Goal: Task Accomplishment & Management: Manage account settings

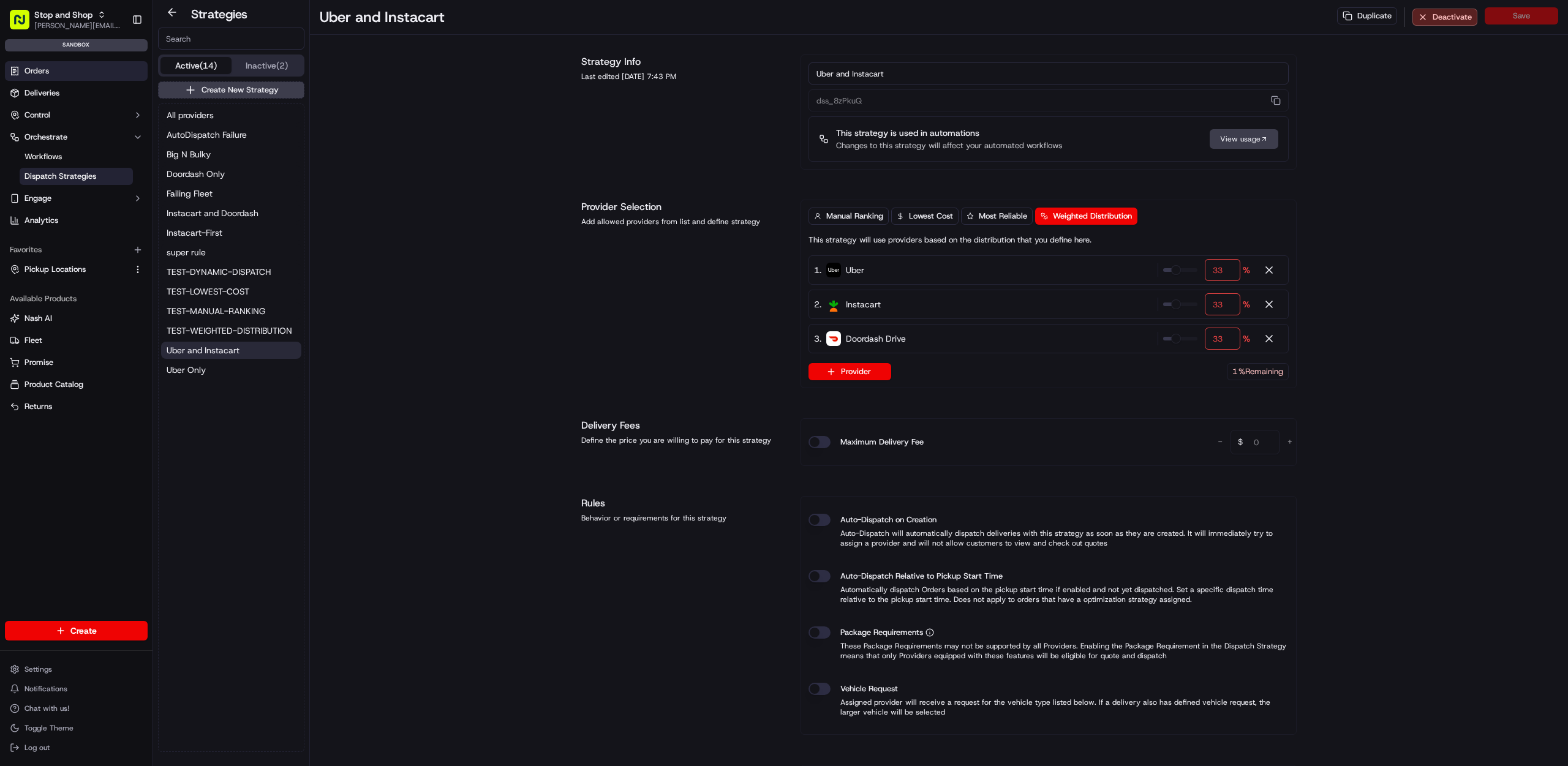
click at [79, 71] on link "Orders" at bounding box center [77, 71] width 143 height 20
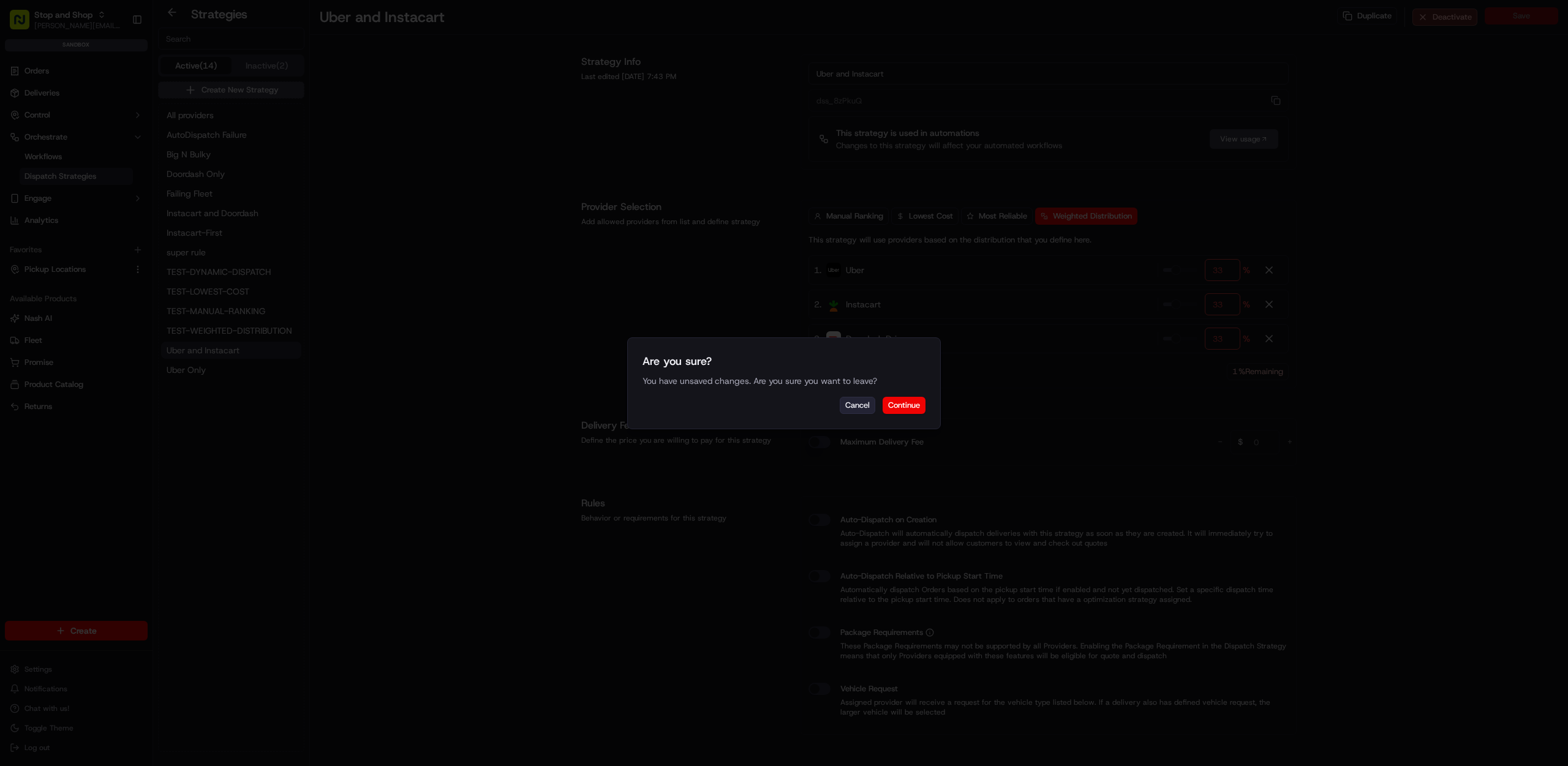
click at [860, 408] on button "Cancel" at bounding box center [857, 405] width 36 height 17
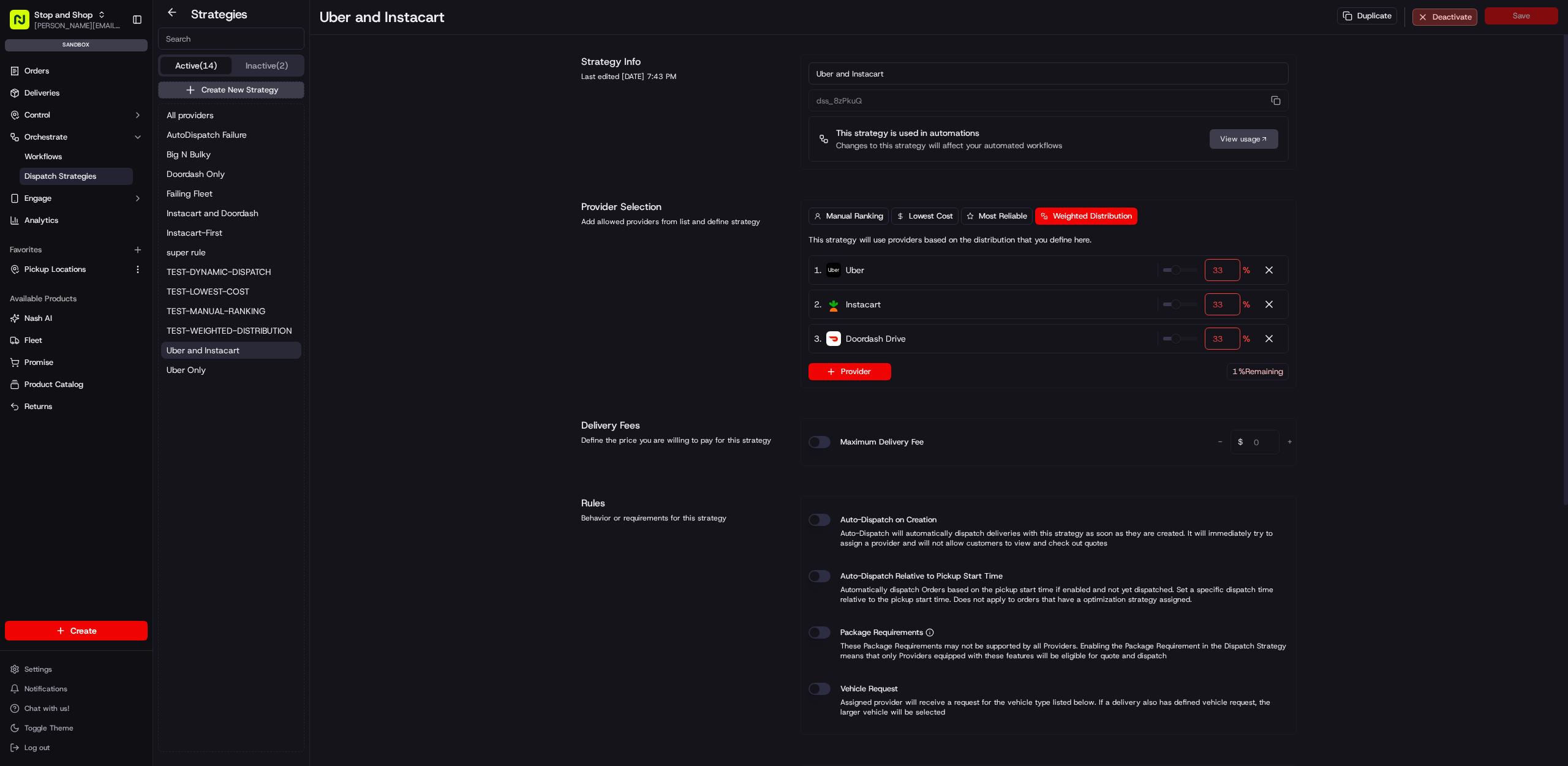
click at [1552, 21] on div "Duplicate Deactivate Save" at bounding box center [1447, 17] width 221 height 20
click at [1541, 15] on div "Duplicate Deactivate Save" at bounding box center [1447, 17] width 221 height 20
drag, startPoint x: 1389, startPoint y: 257, endPoint x: 1377, endPoint y: 238, distance: 22.5
click at [1389, 255] on div "Uber and Instacart Duplicate Deactivate Save Strategy Info Last edited [DATE] 7…" at bounding box center [939, 581] width 1258 height 1162
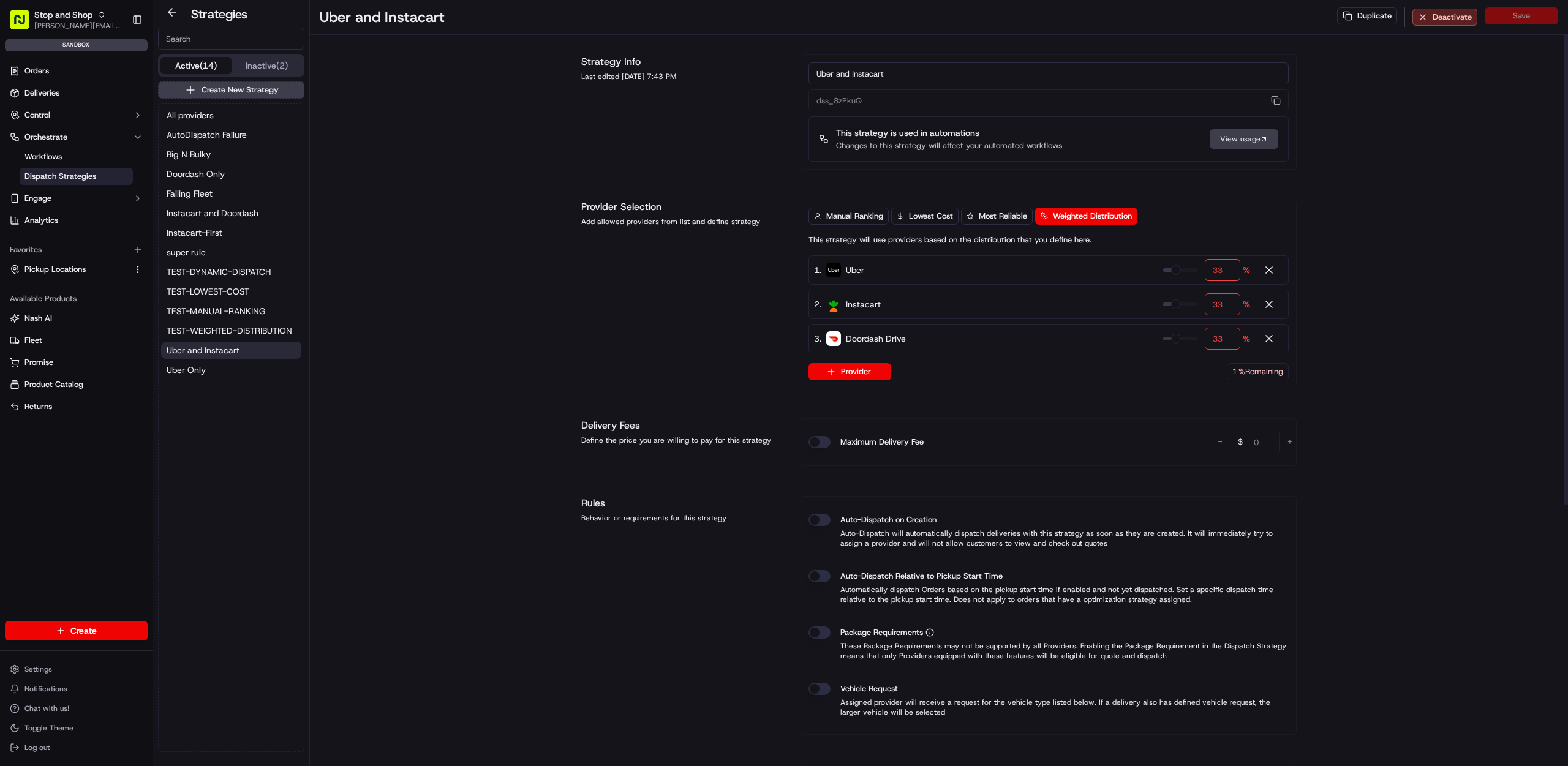
click at [1237, 381] on div "Manual Ranking Lowest Cost Most Reliable Weighted Distribution This strategy wi…" at bounding box center [1048, 294] width 496 height 189
drag, startPoint x: 1241, startPoint y: 375, endPoint x: 1228, endPoint y: 368, distance: 14.8
click at [1240, 375] on span "% Remaining" at bounding box center [1260, 371] width 44 height 11
type input "34"
click at [1177, 340] on span at bounding box center [1176, 338] width 9 height 9
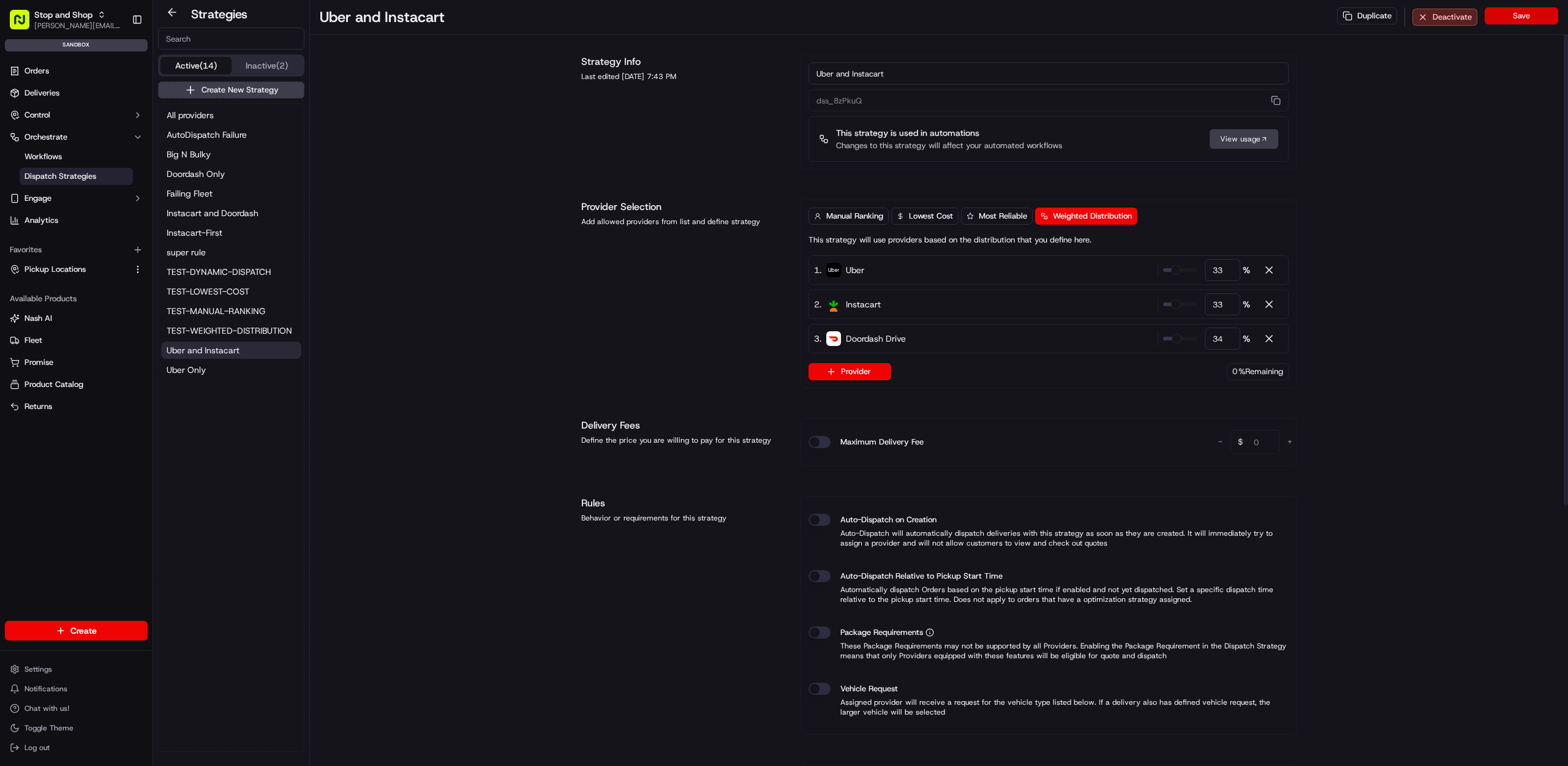
click at [1502, 22] on button "Save" at bounding box center [1521, 16] width 74 height 17
click at [1268, 339] on div at bounding box center [1268, 338] width 12 height 12
type input "50"
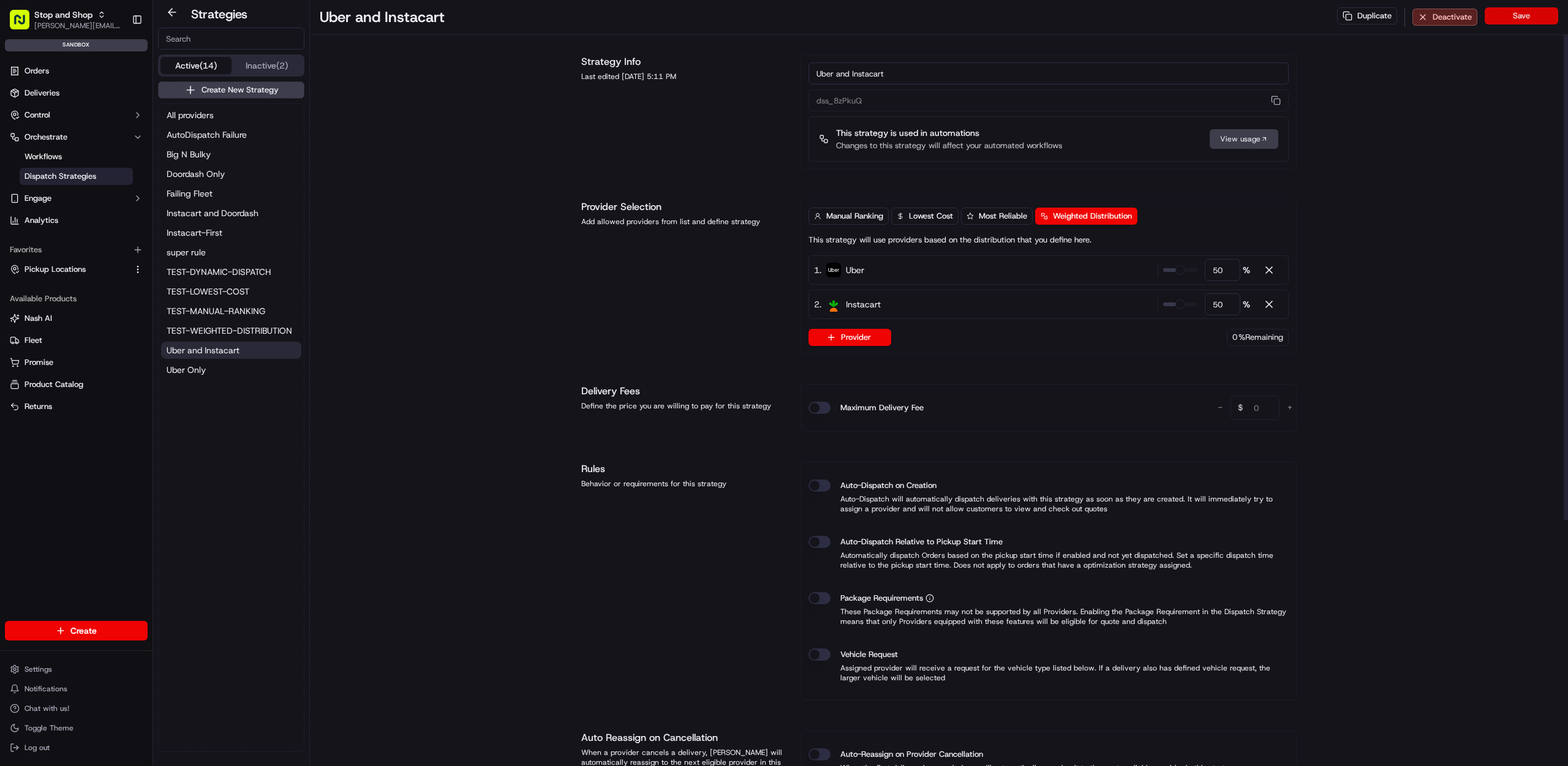
click at [1532, 14] on button "Save" at bounding box center [1521, 16] width 74 height 17
click at [214, 90] on button "Create New Strategy" at bounding box center [231, 90] width 147 height 17
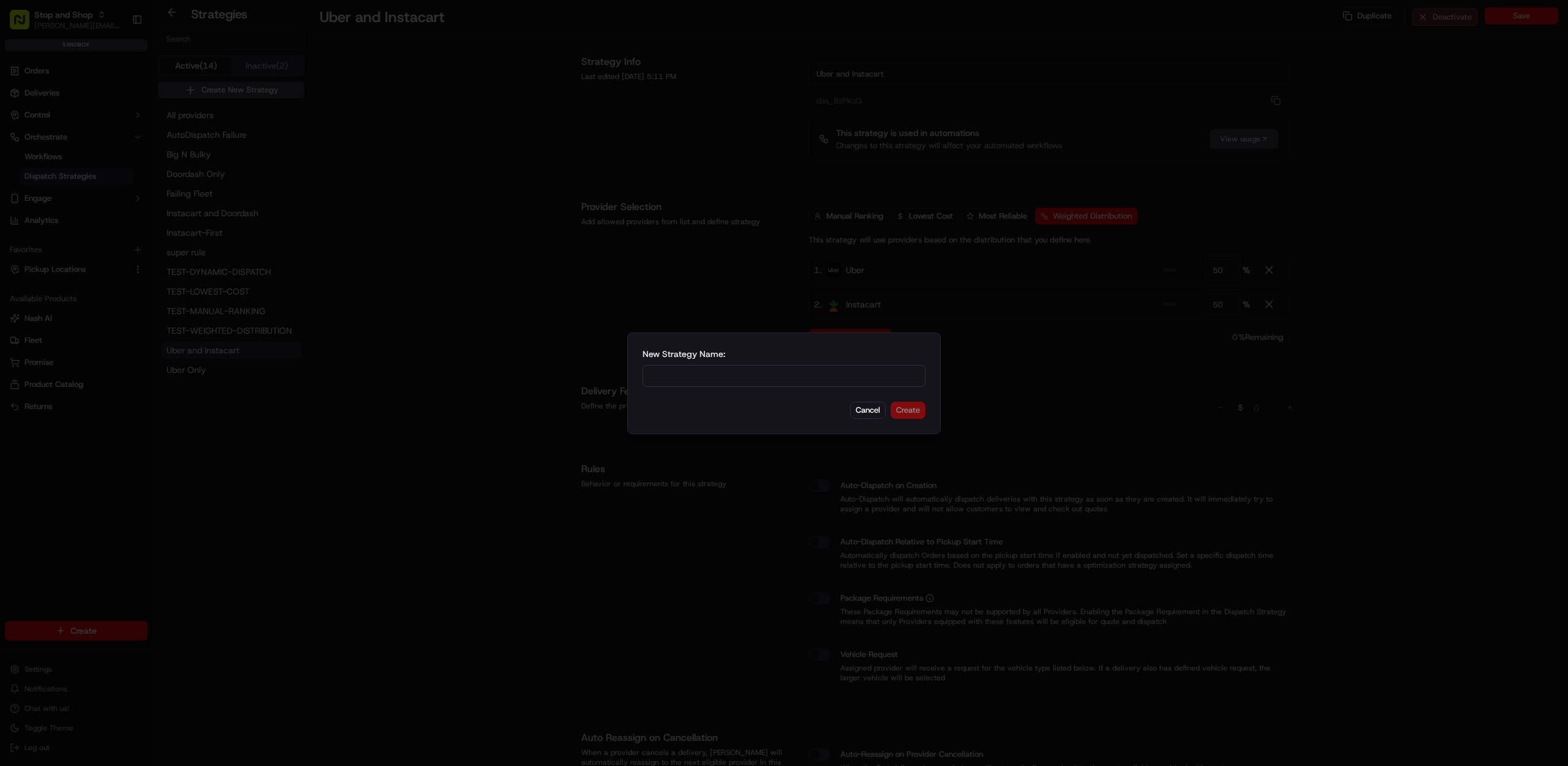
click at [280, 125] on div at bounding box center [784, 383] width 1568 height 766
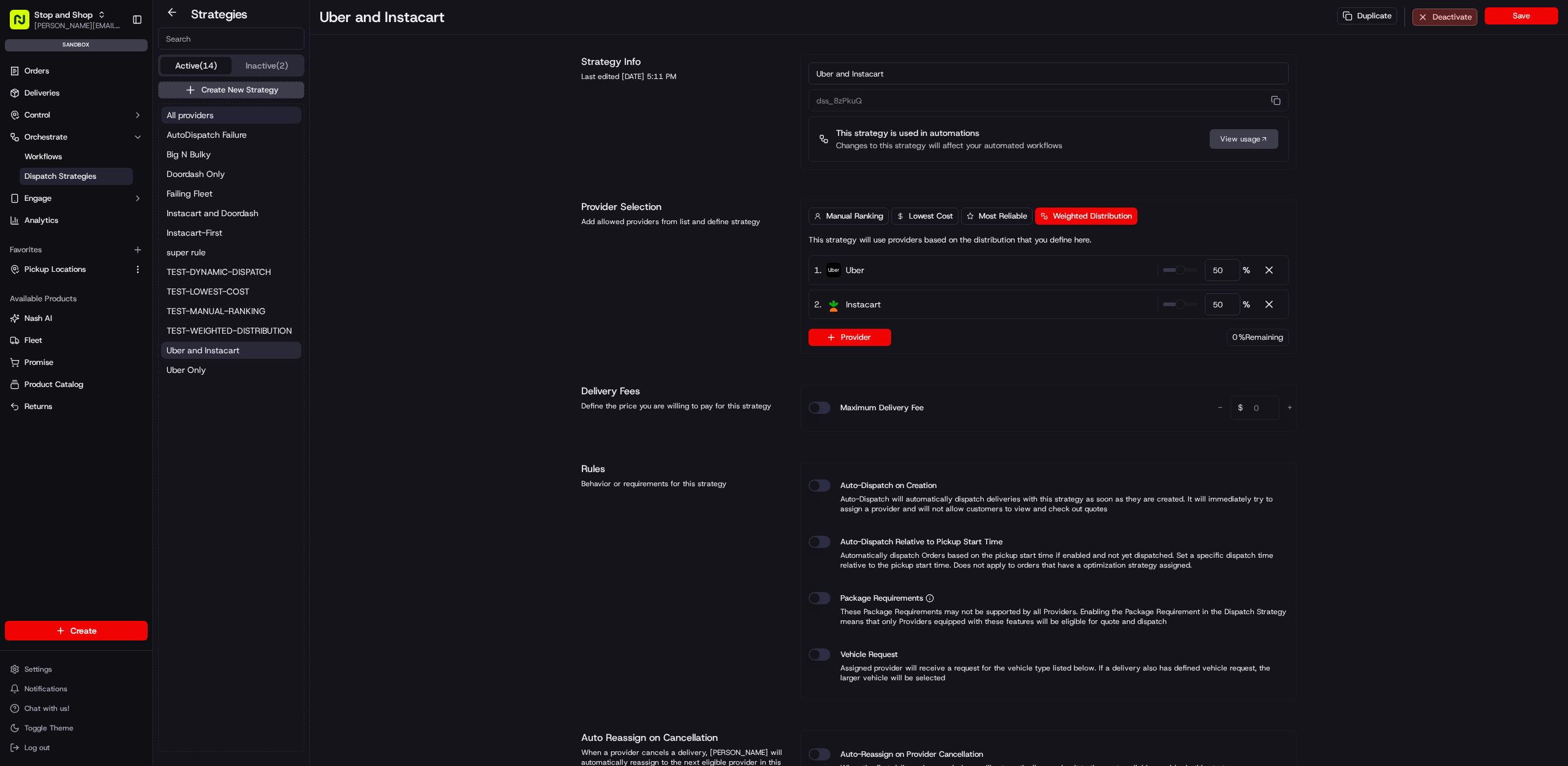
click at [227, 117] on button "All providers" at bounding box center [231, 115] width 140 height 17
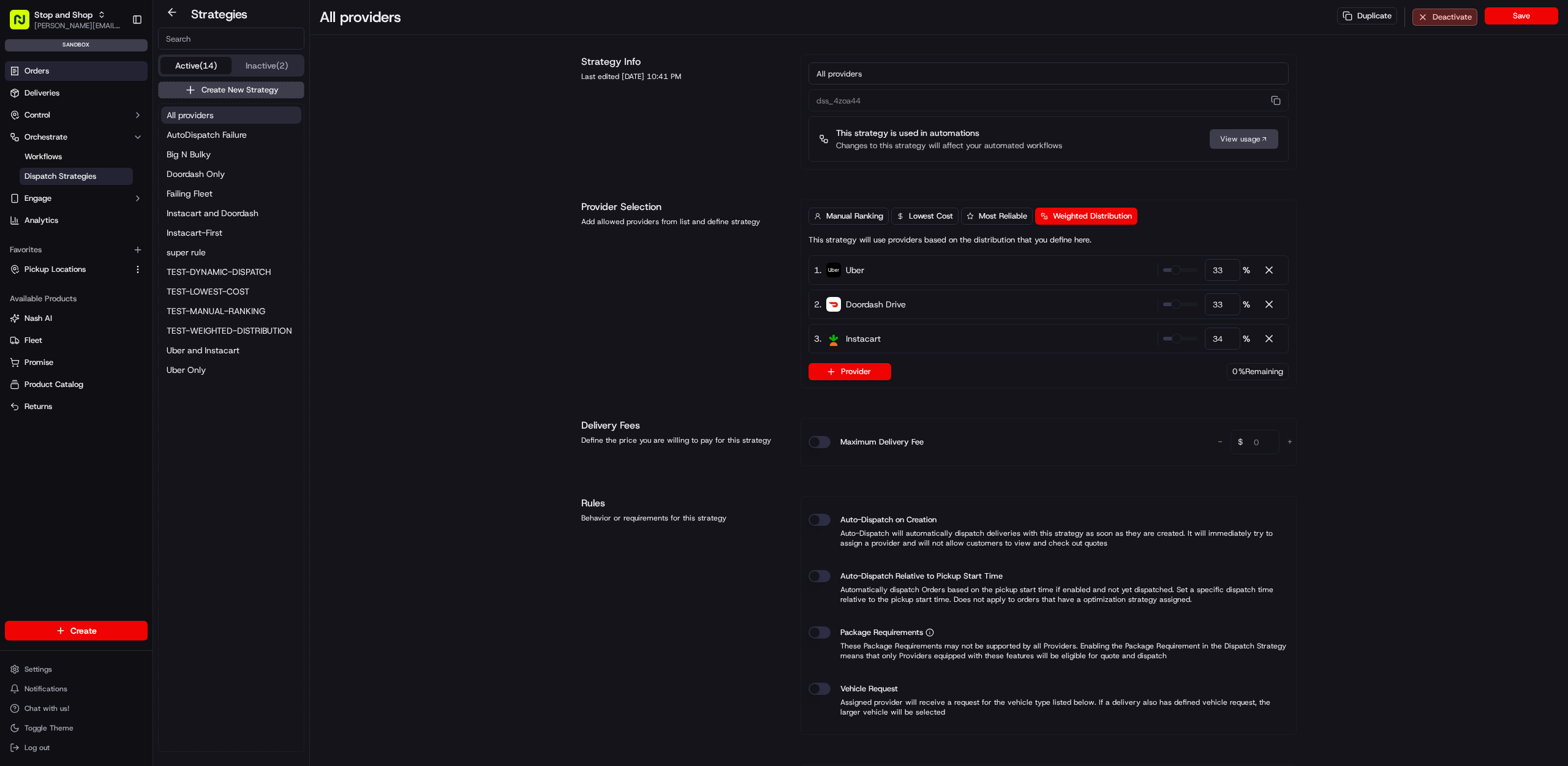
click at [90, 76] on link "Orders" at bounding box center [77, 71] width 143 height 20
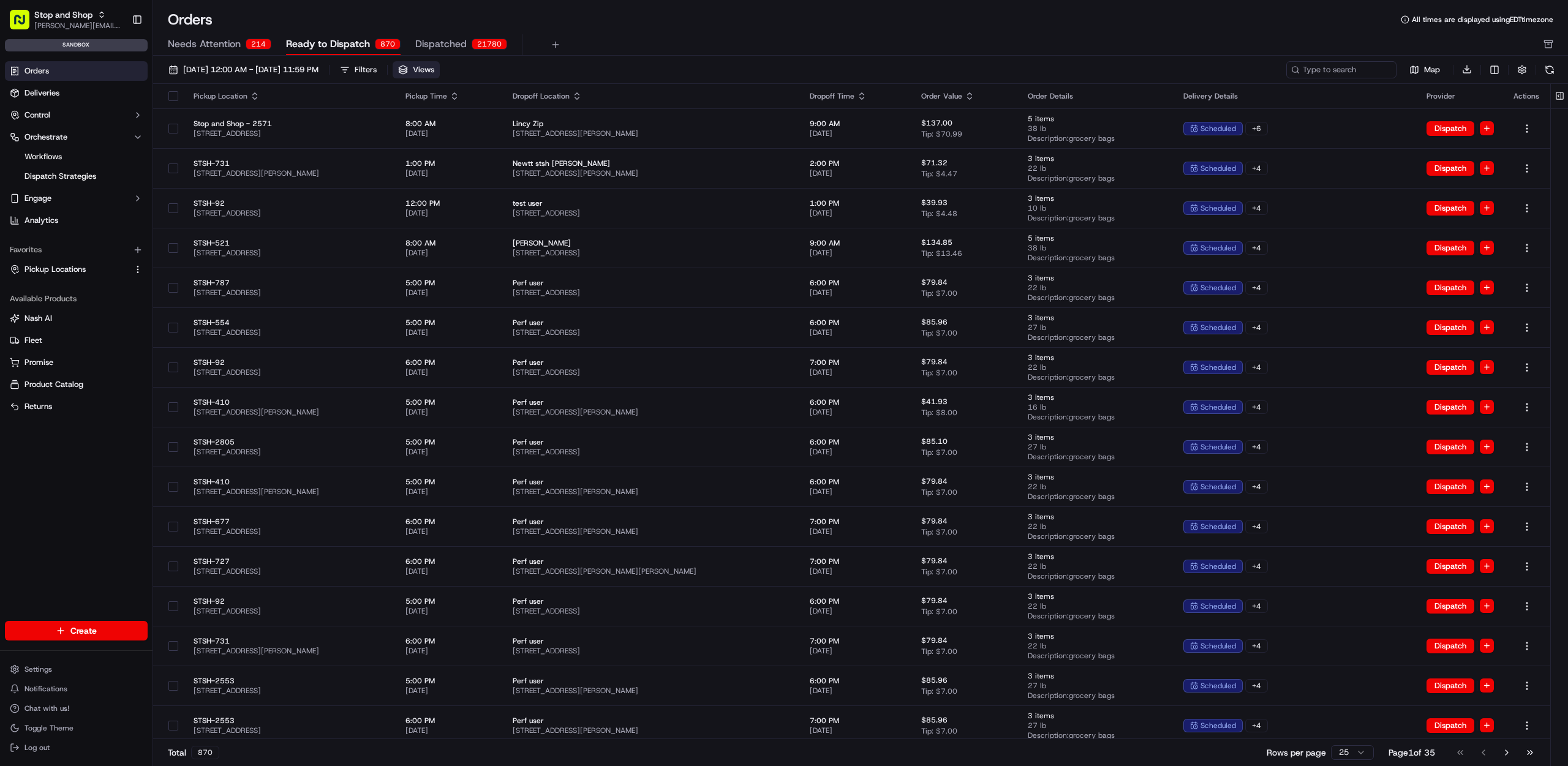
click at [440, 67] on button "Views" at bounding box center [416, 70] width 47 height 17
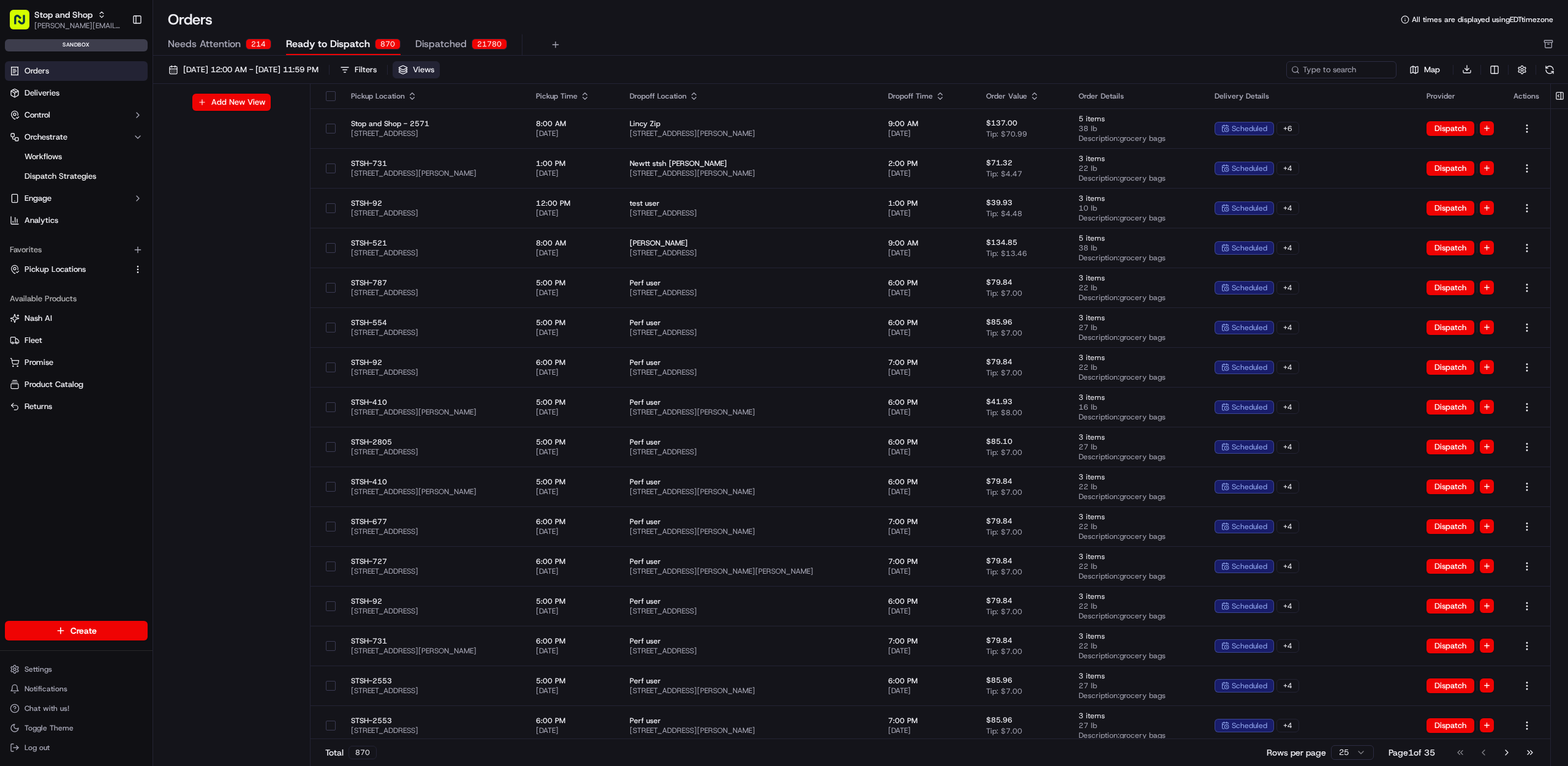
click at [440, 67] on button "Views" at bounding box center [416, 70] width 47 height 17
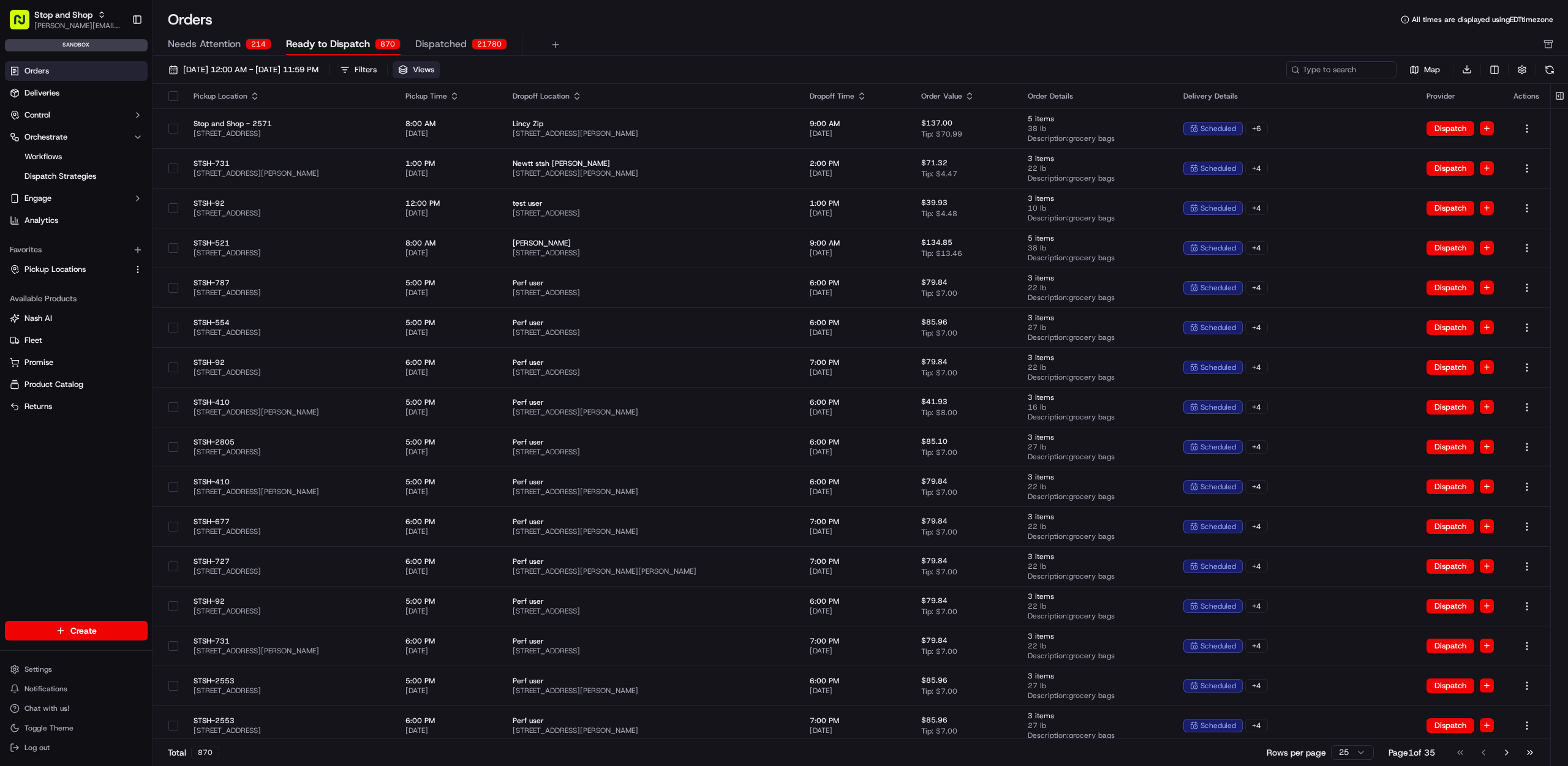
click at [440, 67] on button "Views" at bounding box center [416, 70] width 47 height 17
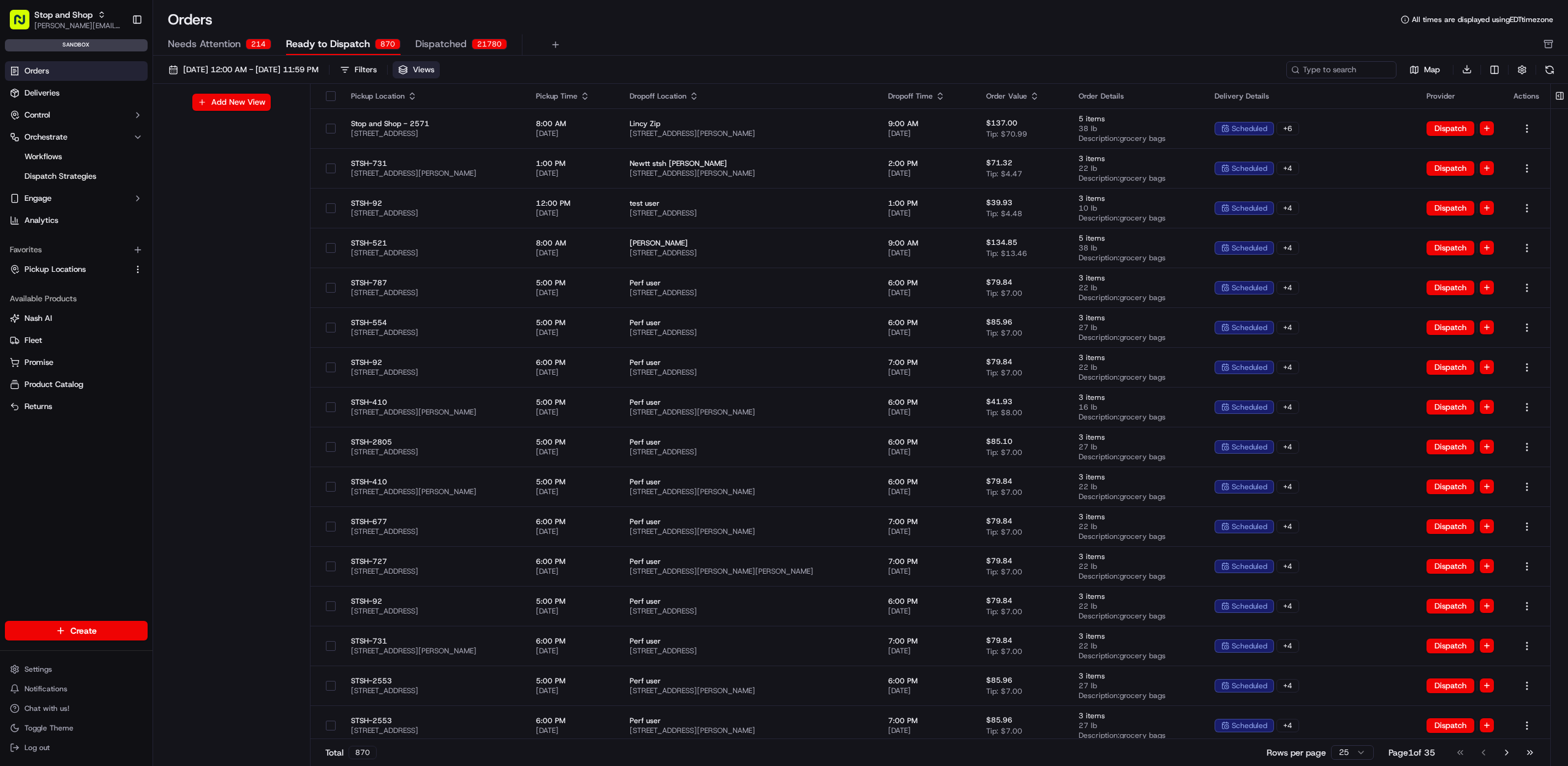
click at [440, 67] on button "Views" at bounding box center [416, 70] width 47 height 17
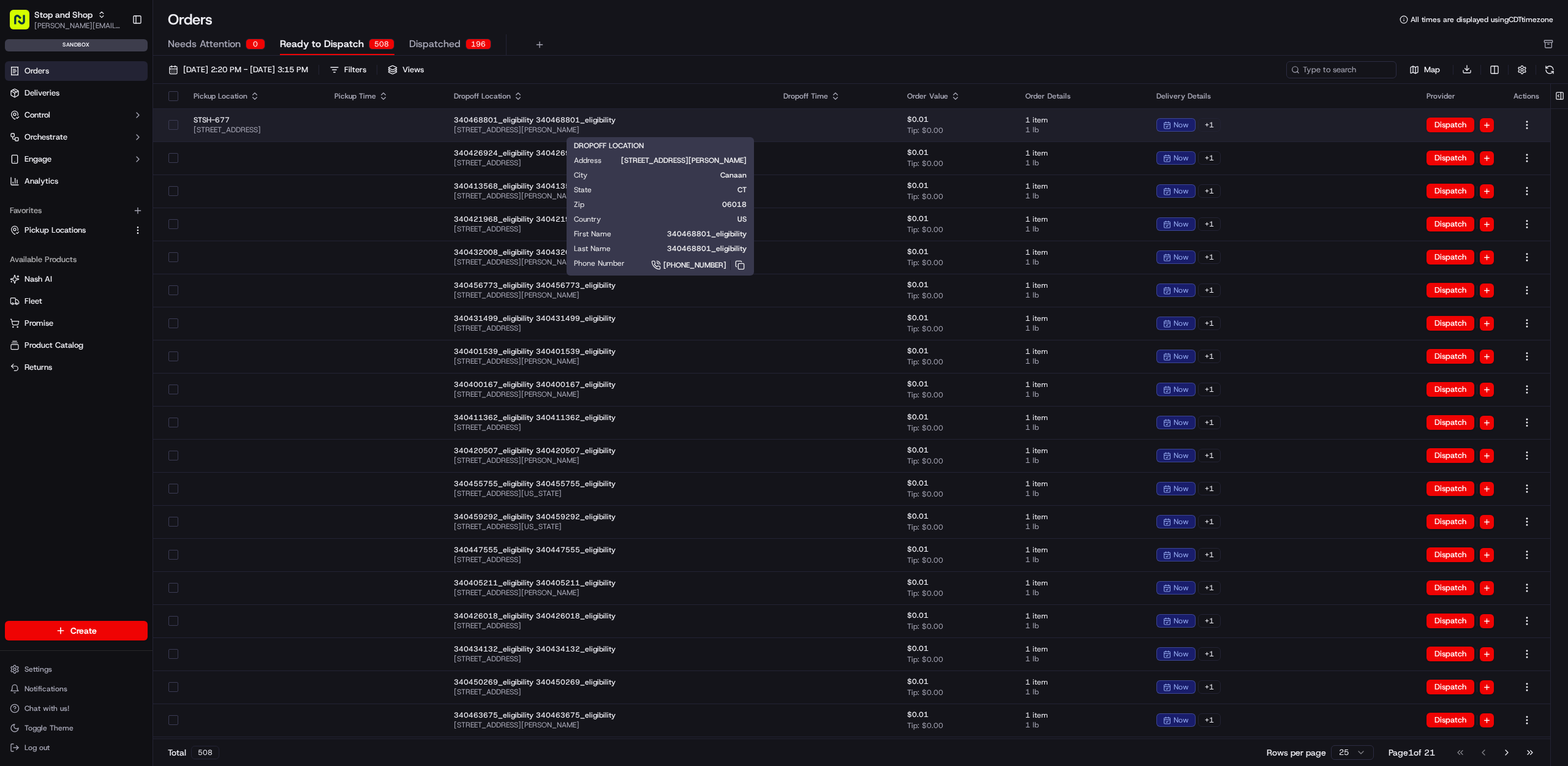
click at [695, 125] on span "[STREET_ADDRESS][PERSON_NAME]" at bounding box center [609, 129] width 310 height 9
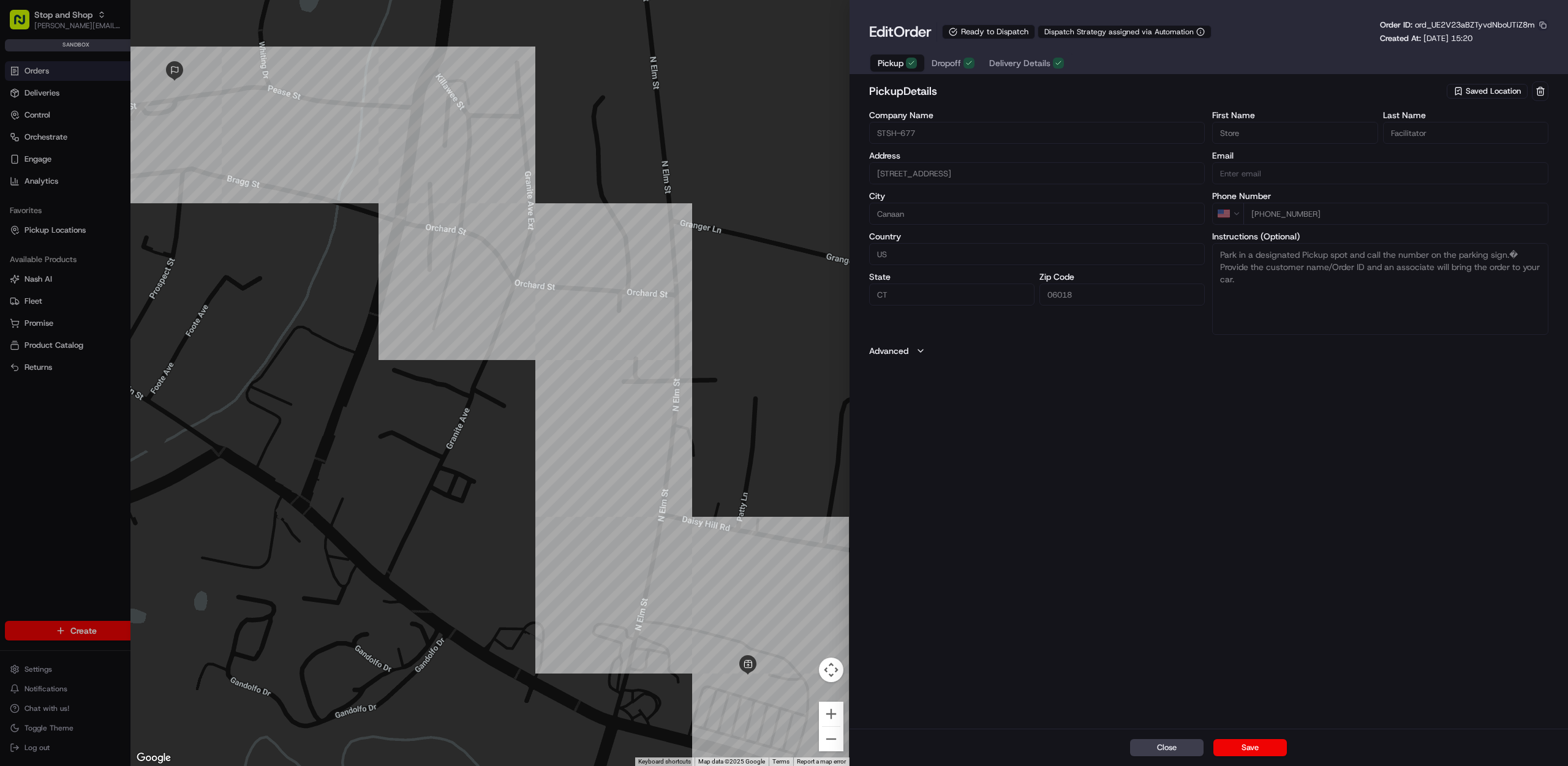
click at [1542, 27] on button "button" at bounding box center [1542, 25] width 11 height 11
click at [1484, 41] on button "Copy ID" at bounding box center [1509, 44] width 112 height 15
click at [55, 141] on div at bounding box center [784, 383] width 1568 height 766
type input "+1"
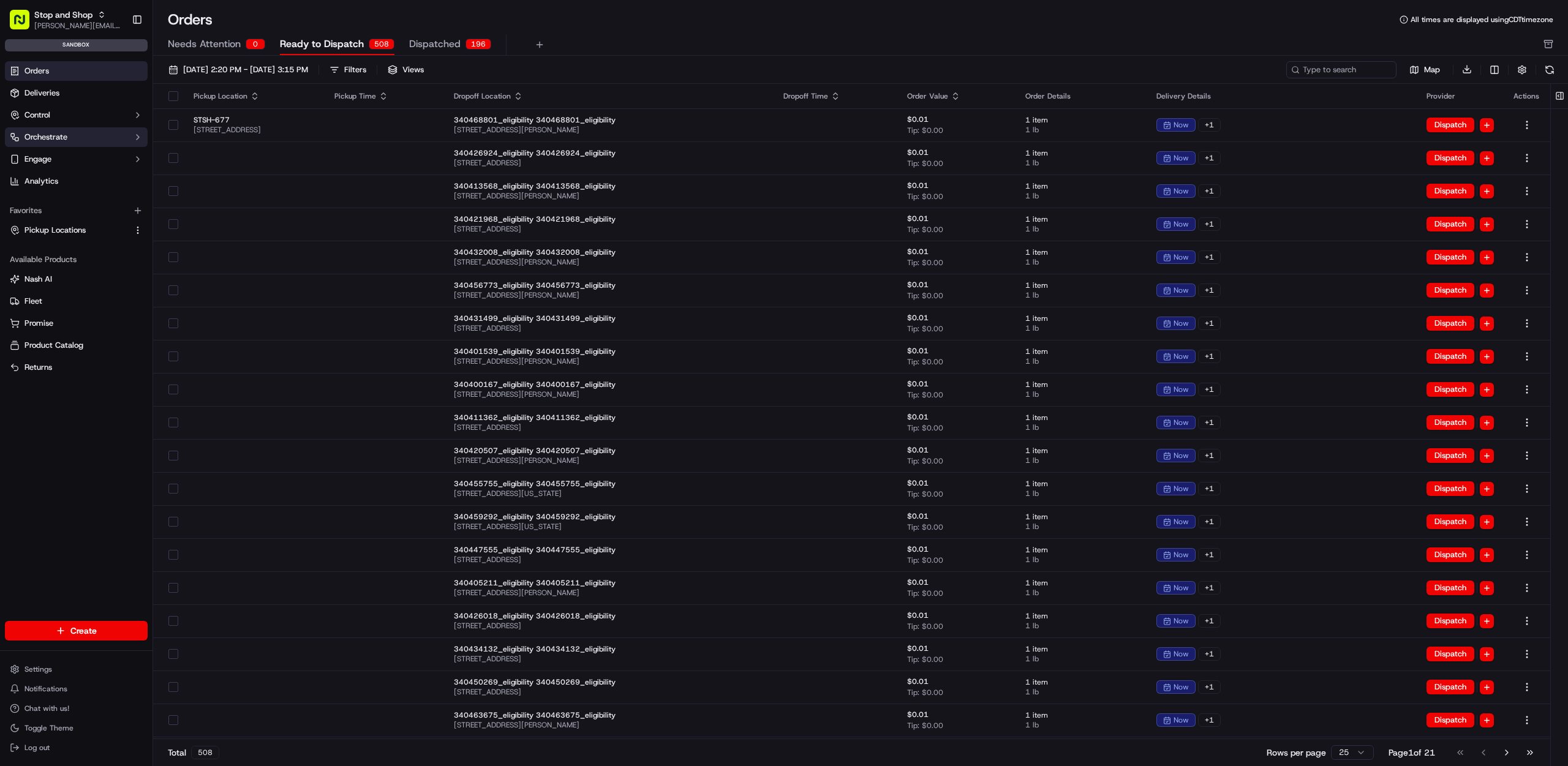
click at [58, 136] on span "Orchestrate" at bounding box center [46, 137] width 43 height 11
click at [63, 171] on span "Dispatch Strategies" at bounding box center [61, 176] width 71 height 11
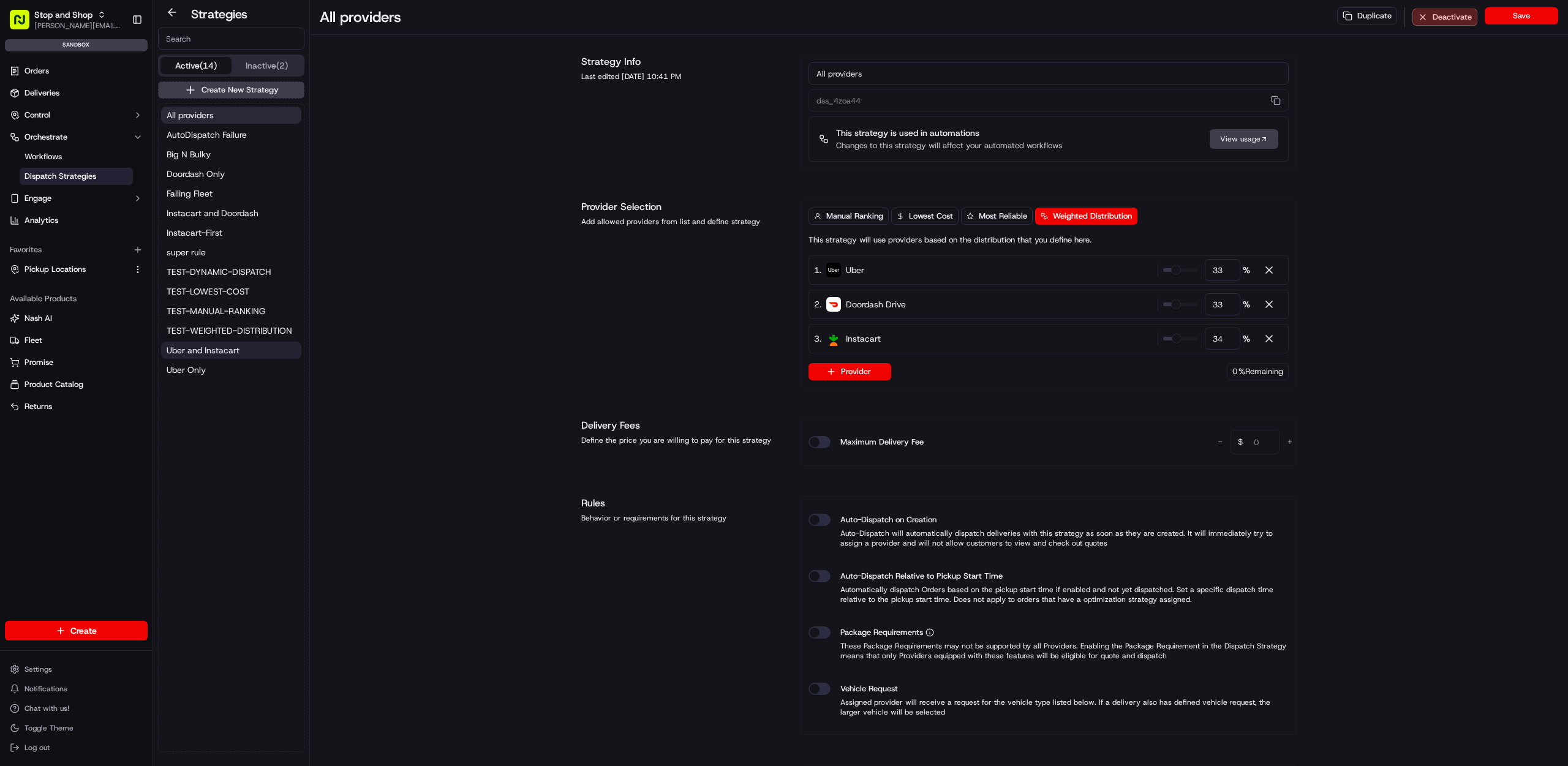
click at [223, 351] on span "Uber and Instacart" at bounding box center [203, 350] width 73 height 12
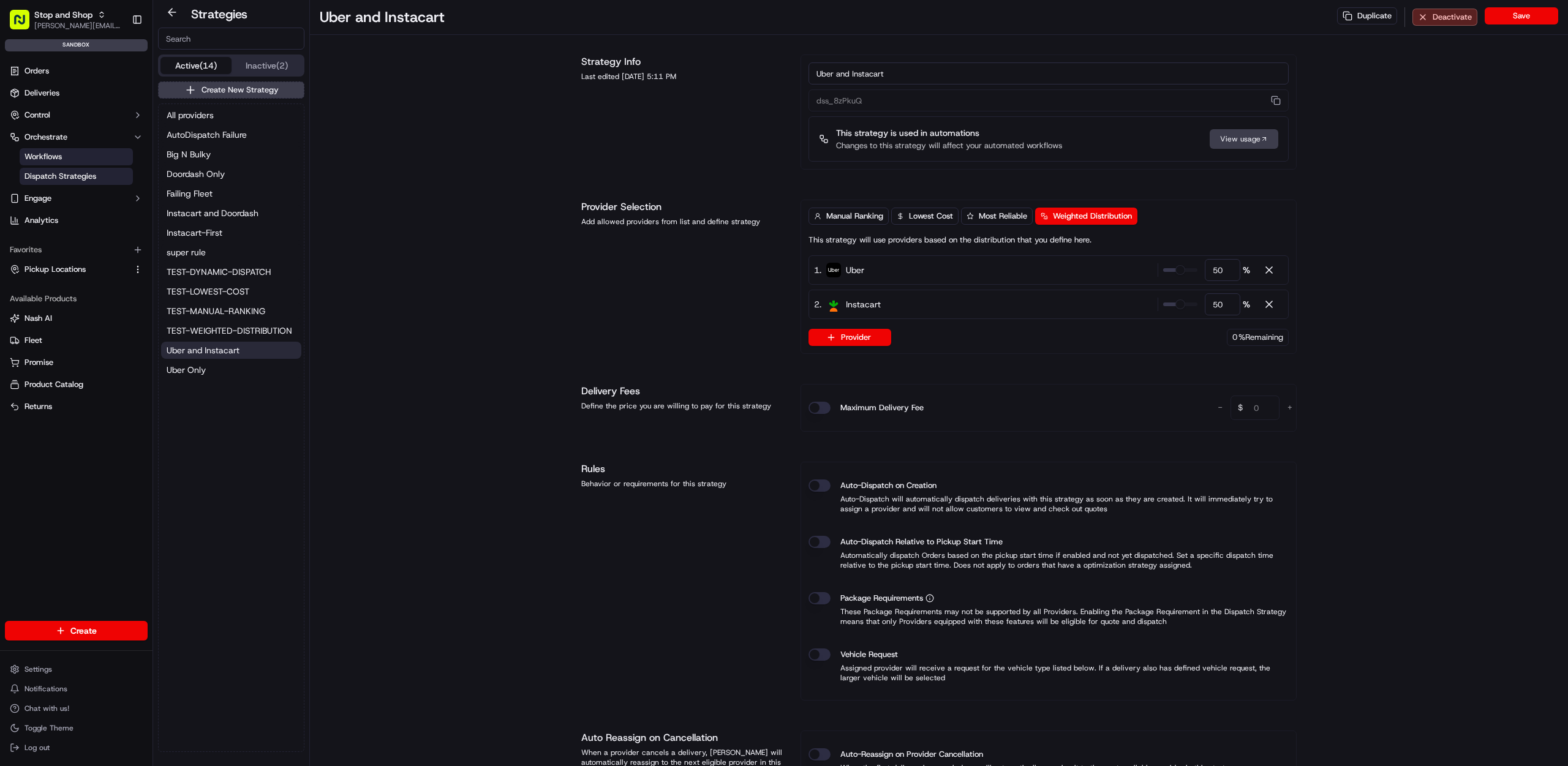
click at [29, 159] on span "Workflows" at bounding box center [43, 157] width 37 height 11
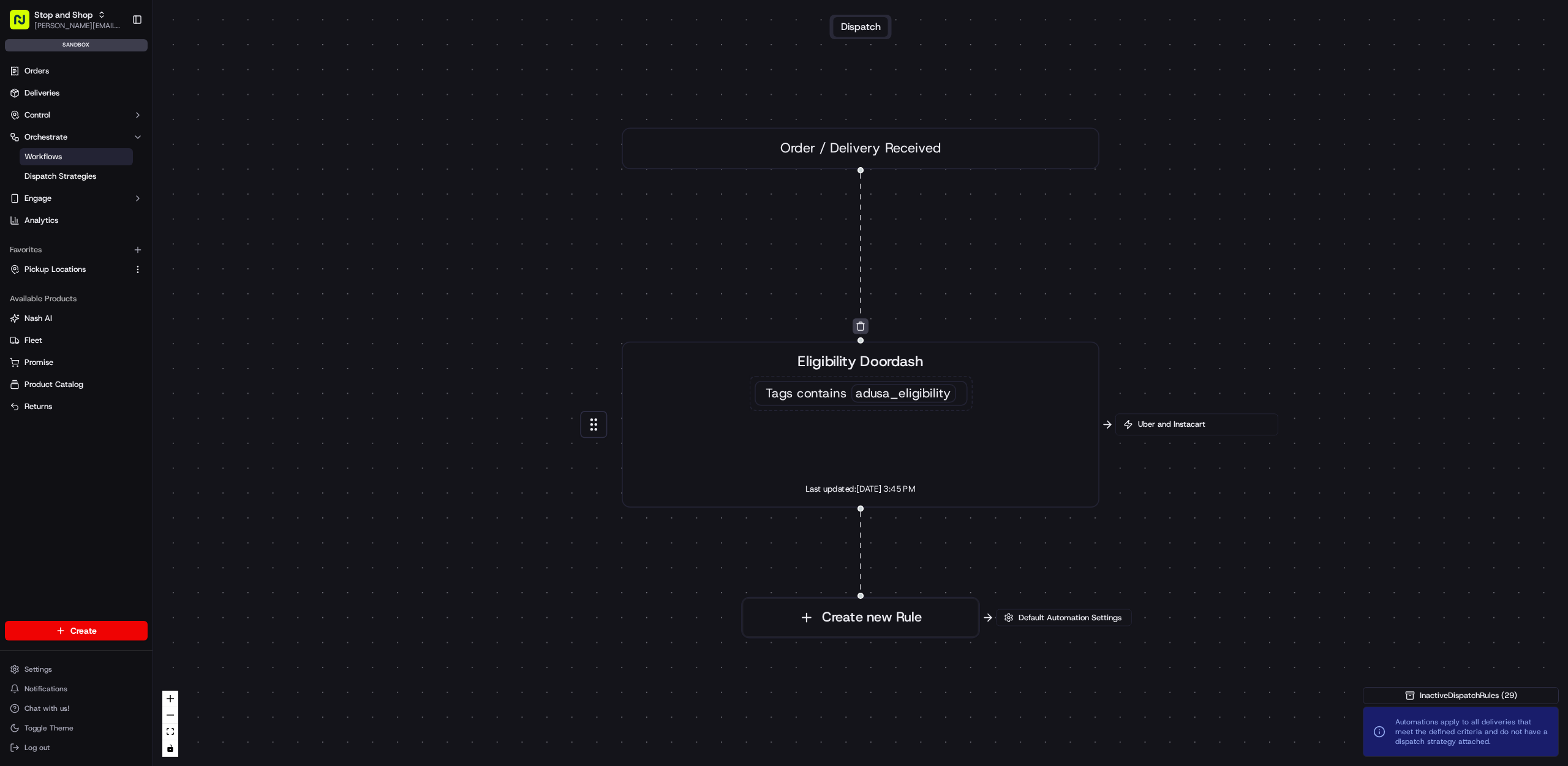
click at [1088, 433] on div "Eligibility Doordash Tags contains adusa_eligibility Last updated: 09/17/2025 3…" at bounding box center [860, 425] width 477 height 166
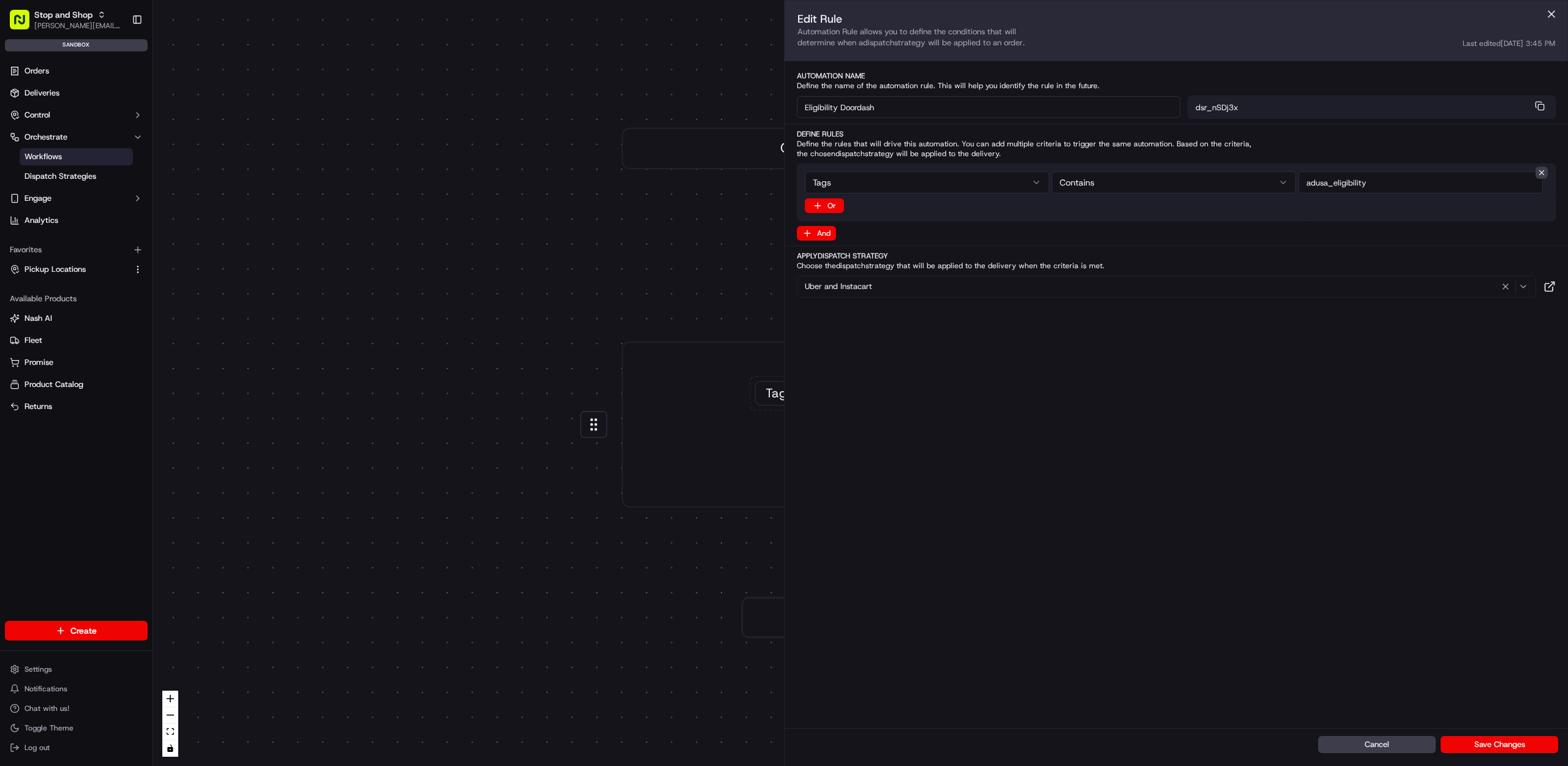
click at [539, 328] on div "0 0 Order / Delivery Received Eligibility Doordash Tags contains adusa_eligibil…" at bounding box center [860, 383] width 1415 height 766
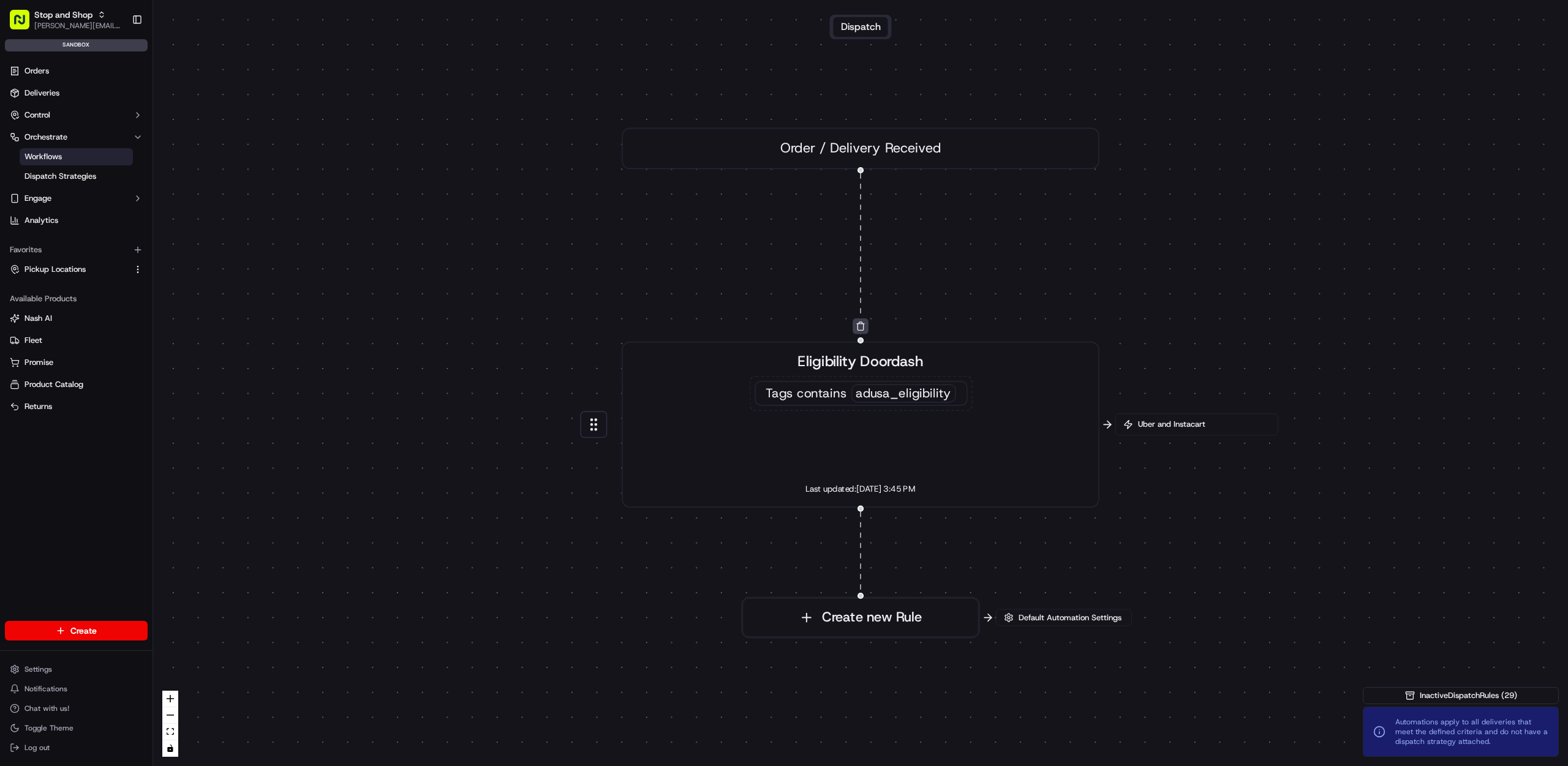
click at [1013, 393] on div "Eligibility Doordash Tags contains adusa_eligibility Last updated: 09/17/2025 3…" at bounding box center [860, 424] width 442 height 147
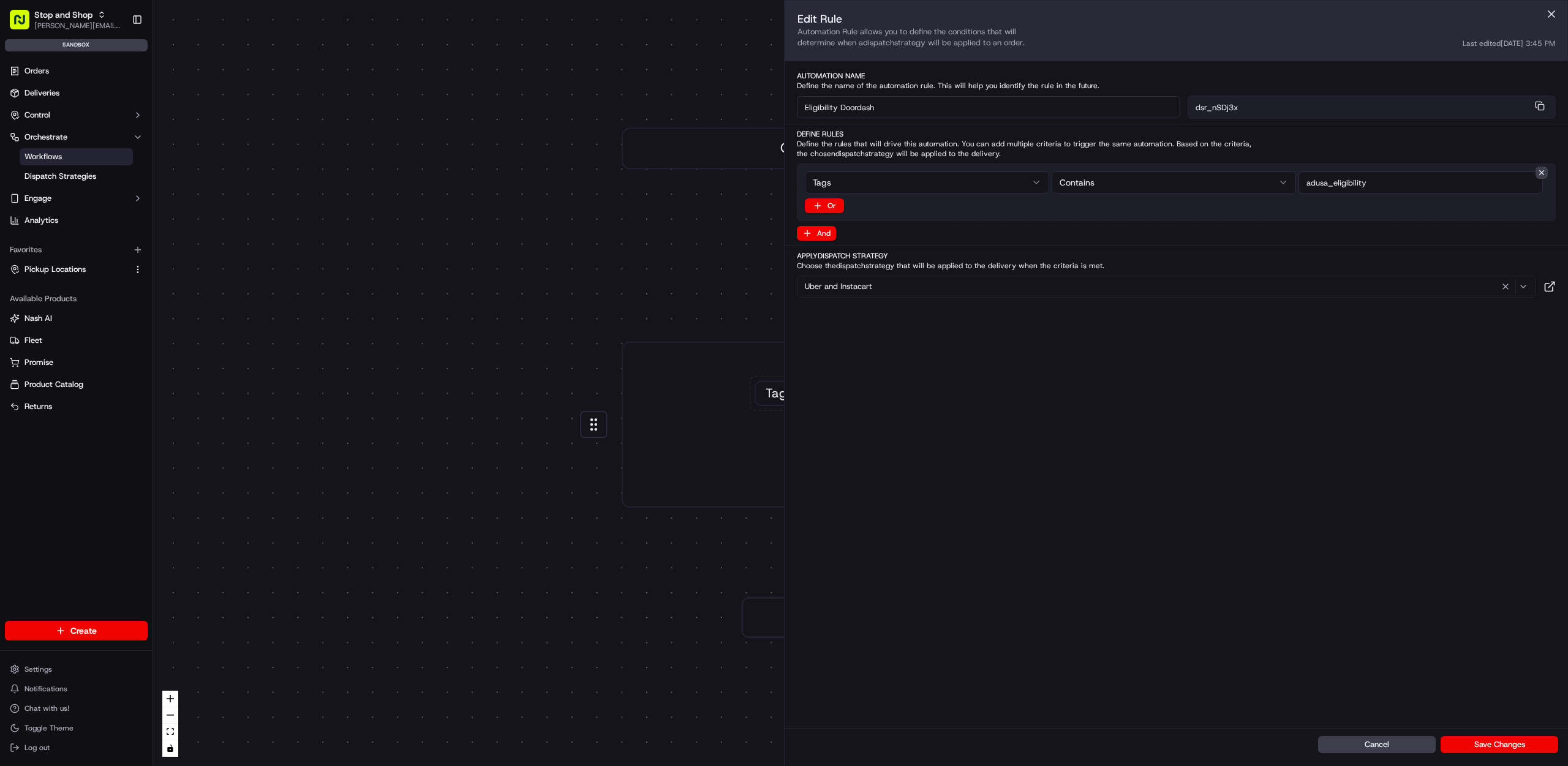
click at [741, 442] on div "Eligibility Doordash Tags contains adusa_eligibility Last updated: 09/17/2025 3…" at bounding box center [860, 424] width 442 height 147
